Goal: Task Accomplishment & Management: Use online tool/utility

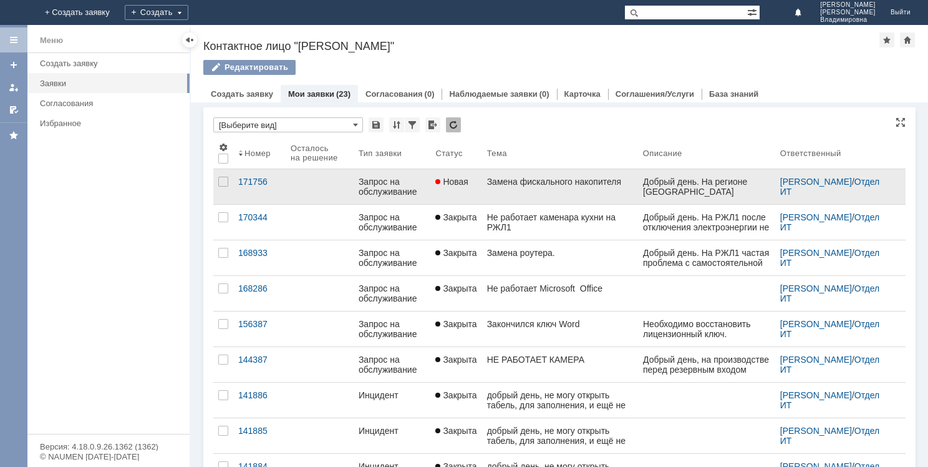
click at [549, 186] on div "Замена фискального накопителя" at bounding box center [560, 182] width 146 height 10
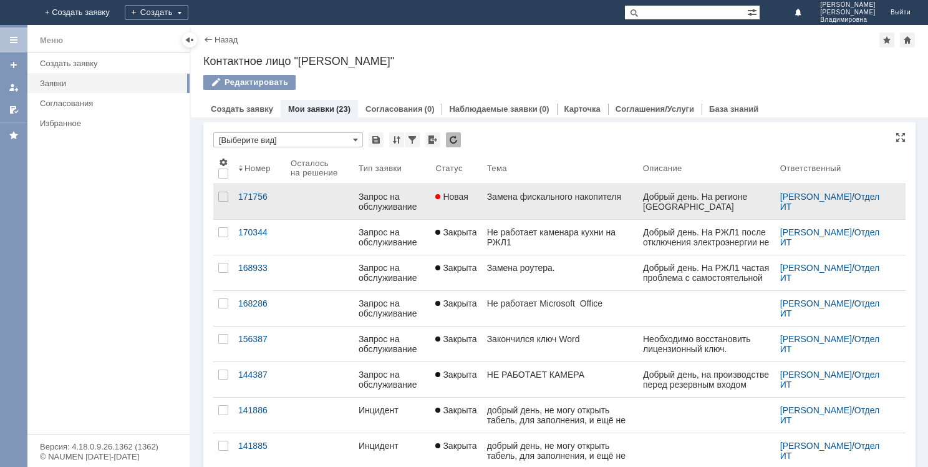
click at [601, 197] on div "Замена фискального накопителя" at bounding box center [560, 197] width 146 height 10
